Goal: Ask a question: Seek information or help from site administrators or community

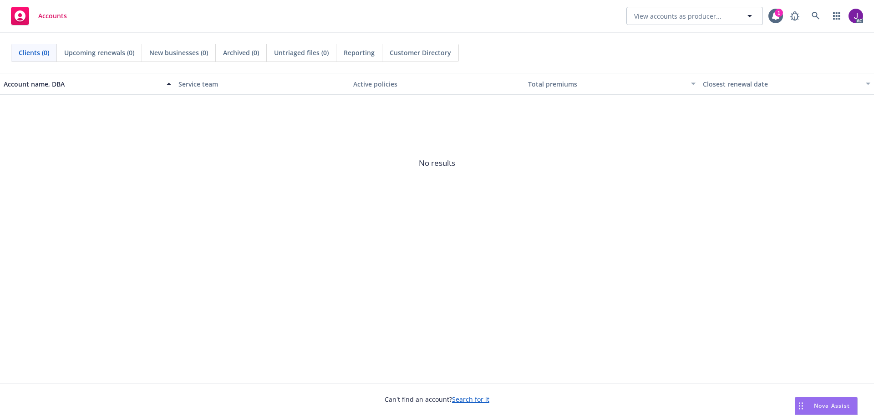
click at [829, 404] on span "Nova Assist" at bounding box center [832, 406] width 36 height 8
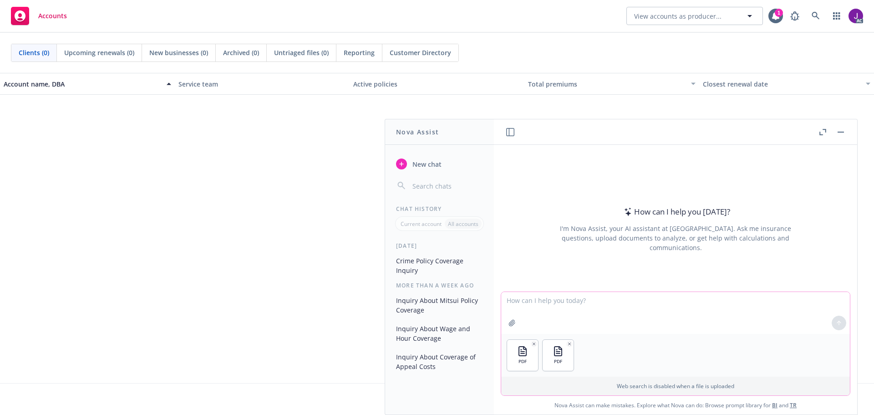
click at [571, 303] on textarea at bounding box center [675, 313] width 349 height 42
click at [719, 301] on textarea "Does the XL Side A policy drop down if there is uncovered Loss under teh TRavel…" at bounding box center [675, 312] width 349 height 43
click at [725, 300] on textarea "Does the XL Side A policy drop down if there is uncovered Loss under the TRavel…" at bounding box center [675, 312] width 349 height 43
click at [774, 296] on textarea "Does the XL Side A policy drop down if there is uncovered Loss under the Travel…" at bounding box center [675, 312] width 349 height 43
drag, startPoint x: 710, startPoint y: 299, endPoint x: 618, endPoint y: 297, distance: 92.0
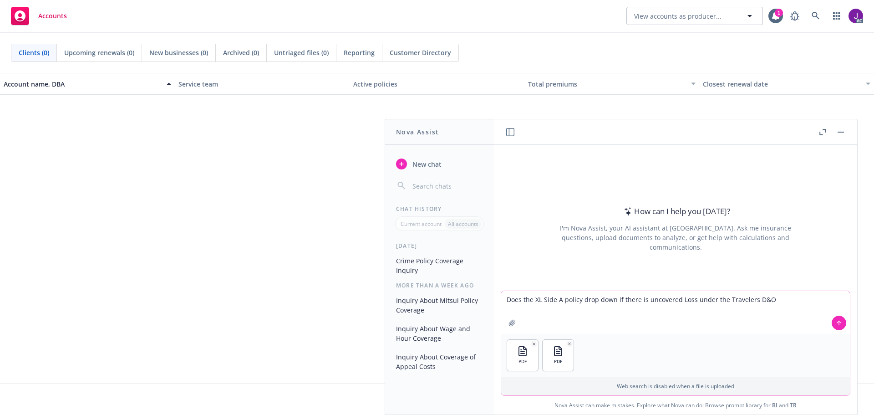
click at [618, 297] on textarea "Does the XL Side A policy drop down if there is uncovered Loss under the Travel…" at bounding box center [675, 312] width 349 height 43
click at [679, 300] on textarea "Does the XL Side A policy drop down if the Travelers D&O" at bounding box center [675, 312] width 349 height 43
click at [631, 301] on textarea "Does the XL Side A policy drop down if the Travelers D&O" at bounding box center [675, 312] width 349 height 43
click at [697, 300] on textarea "Does the XL Side A policy drop down if the Travelers D&O" at bounding box center [675, 312] width 349 height 43
type textarea "Does the XL Side A policy drop down if the Travelers D&O Policy only covers def…"
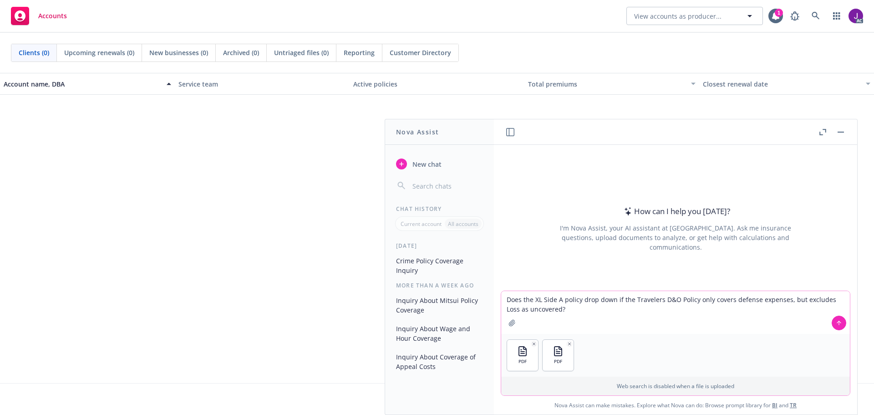
click at [836, 323] on icon at bounding box center [839, 323] width 6 height 6
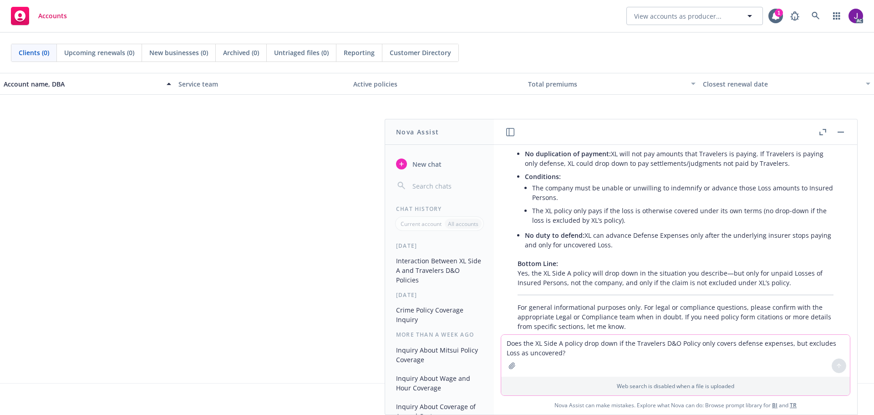
scroll to position [287, 0]
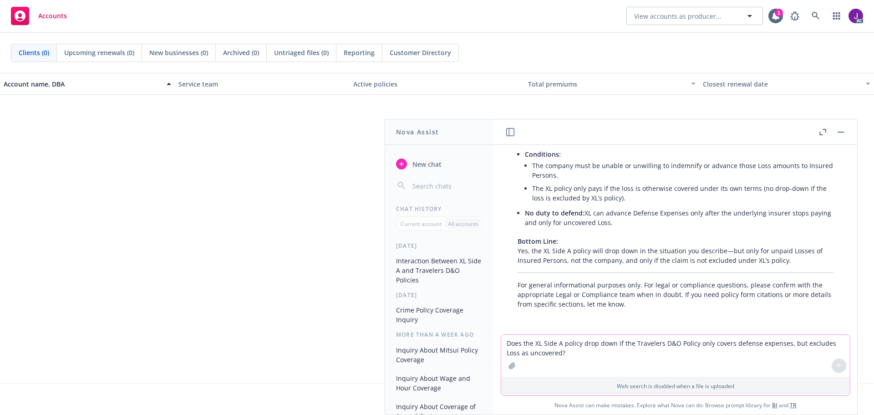
click at [762, 168] on li "The company must be unable or unwilling to indemnify or advance those Loss amou…" at bounding box center [682, 170] width 301 height 23
click at [655, 299] on p "For general informational purposes only. For legal or compliance questions, ple…" at bounding box center [676, 294] width 316 height 29
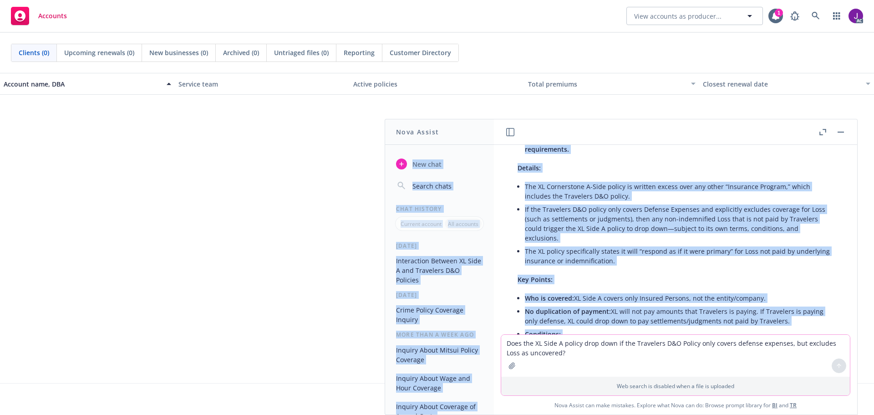
scroll to position [0, 0]
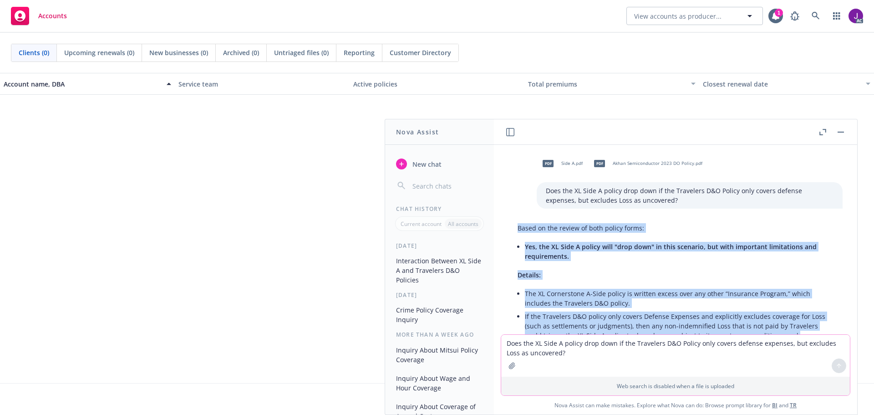
drag, startPoint x: 787, startPoint y: 262, endPoint x: 512, endPoint y: 230, distance: 276.9
click at [512, 230] on div "Based on the review of both policy forms: Yes, the XL Side A policy will "drop …" at bounding box center [676, 409] width 334 height 380
copy div "Lorem ip dol sitame co adip elitse doeiu: Tem, inc UT Labo E dolore magn "aliq …"
